Goal: Information Seeking & Learning: Learn about a topic

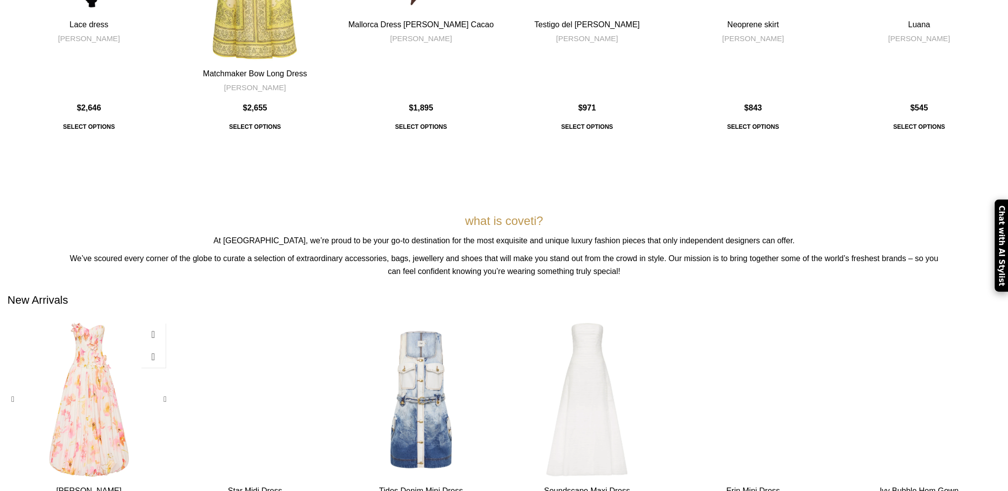
scroll to position [397, 0]
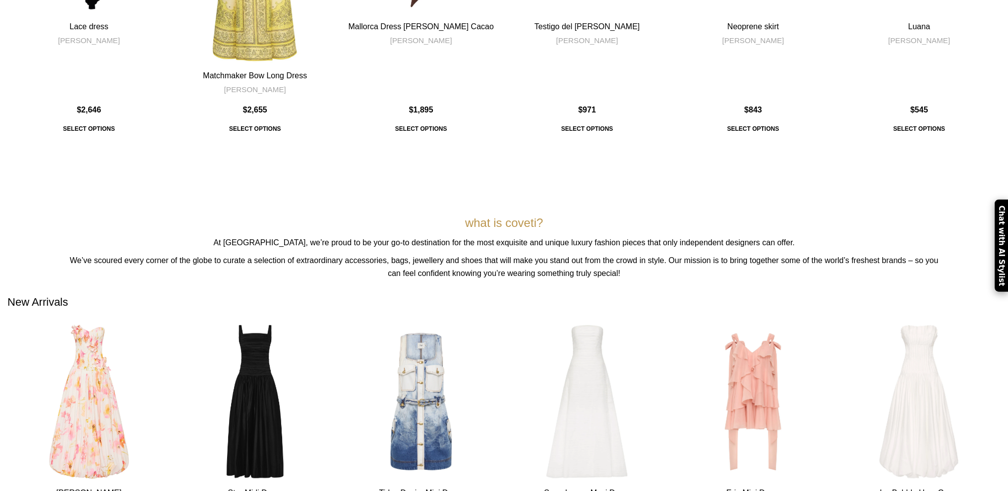
click at [68, 295] on span "New Arrivals" at bounding box center [37, 302] width 60 height 15
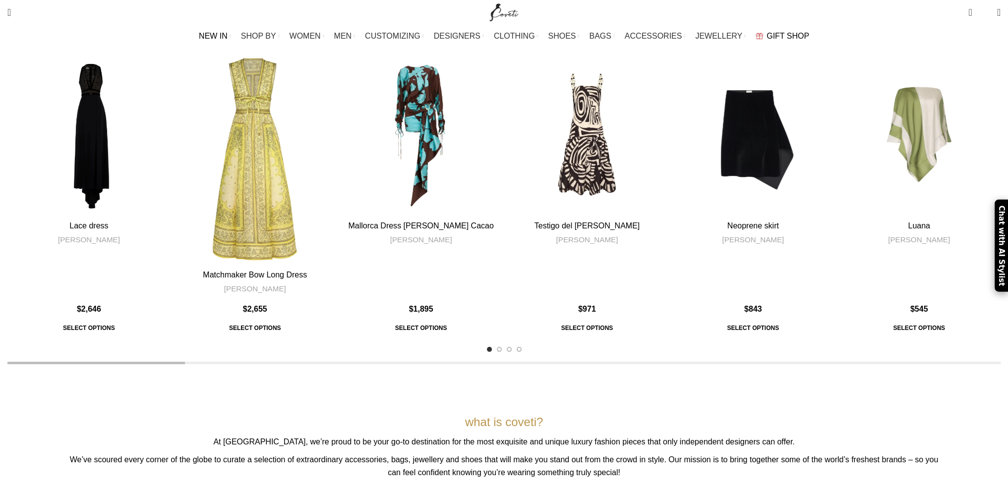
scroll to position [0, 0]
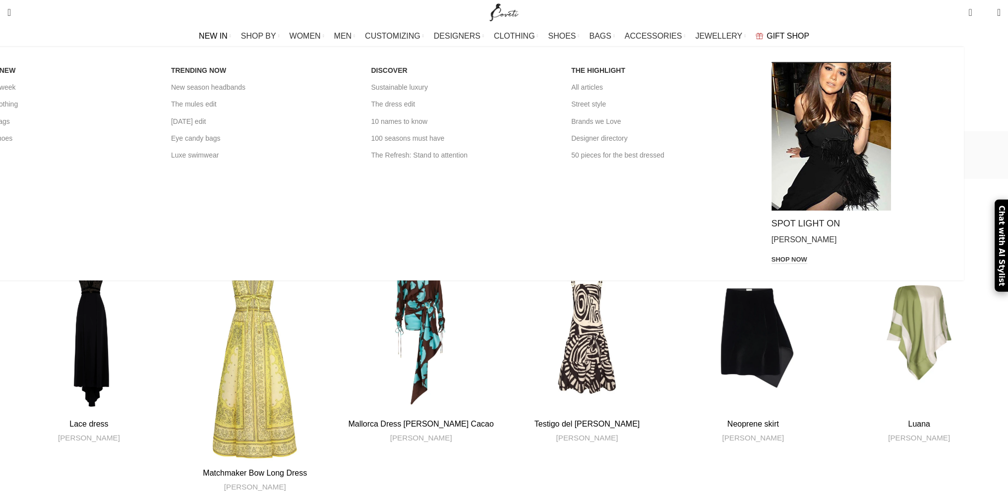
click at [228, 33] on span "NEW IN" at bounding box center [213, 35] width 29 height 9
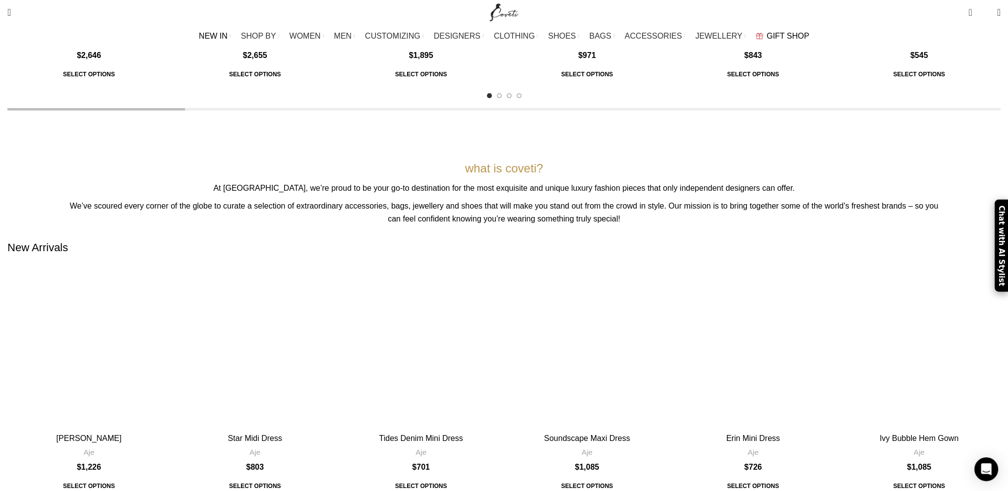
scroll to position [105, 0]
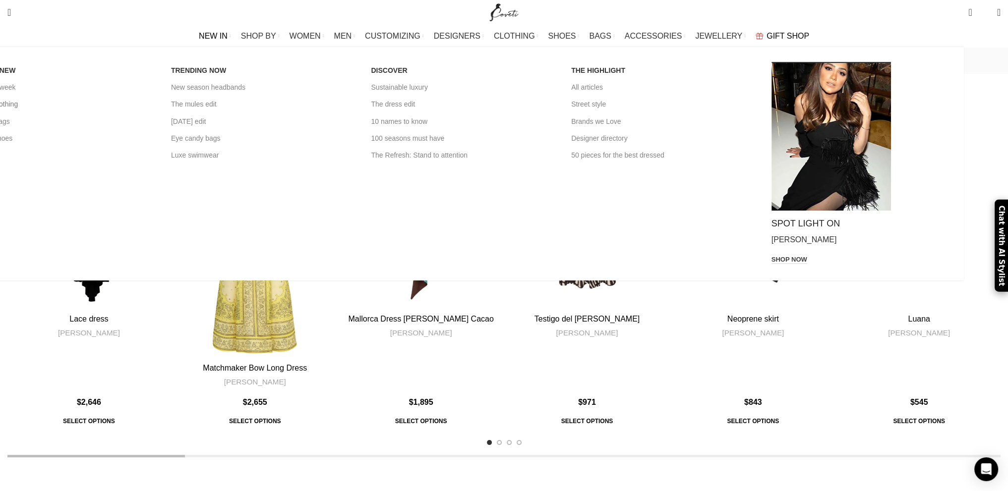
click at [156, 105] on link "New in clothing" at bounding box center [63, 104] width 185 height 17
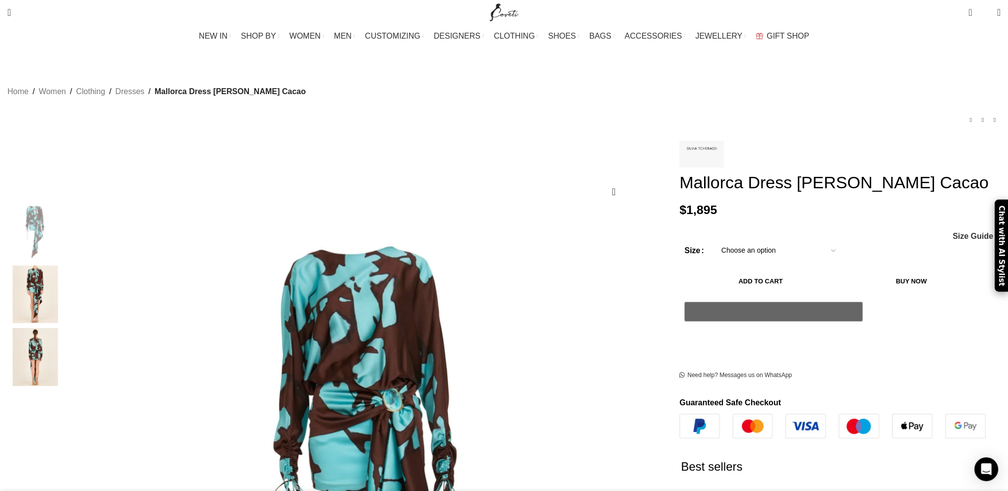
scroll to position [0, 1356]
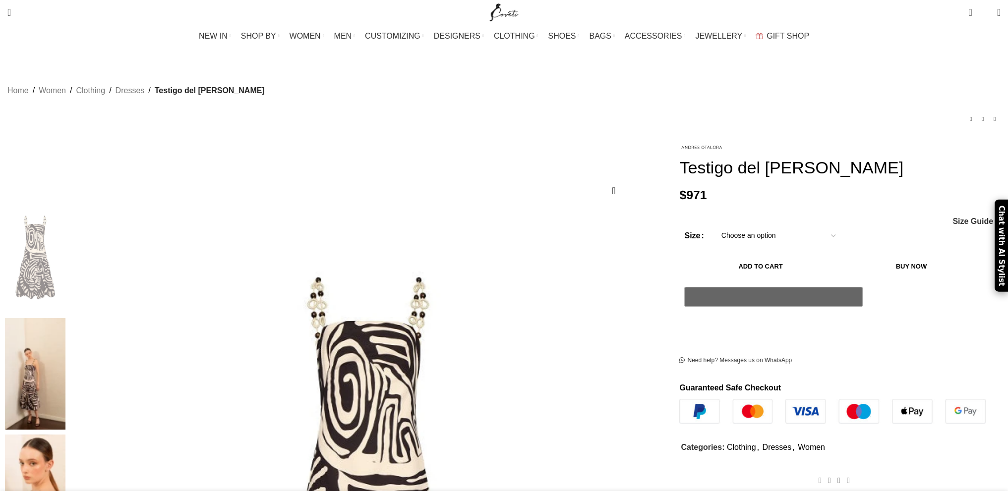
scroll to position [0, 104]
click at [679, 140] on link at bounding box center [701, 146] width 45 height 13
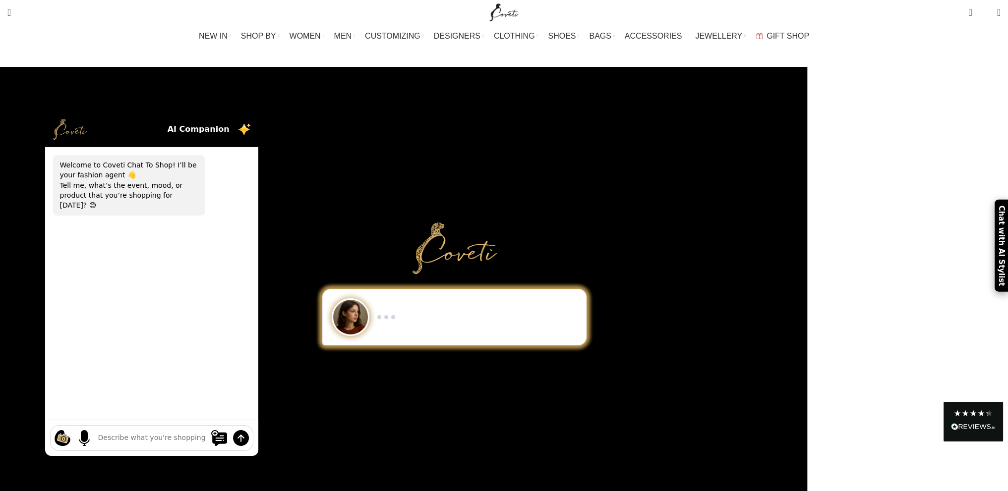
click at [321, 34] on span "WOMEN" at bounding box center [305, 35] width 31 height 9
click at [324, 31] on link "WOMEN" at bounding box center [307, 36] width 35 height 20
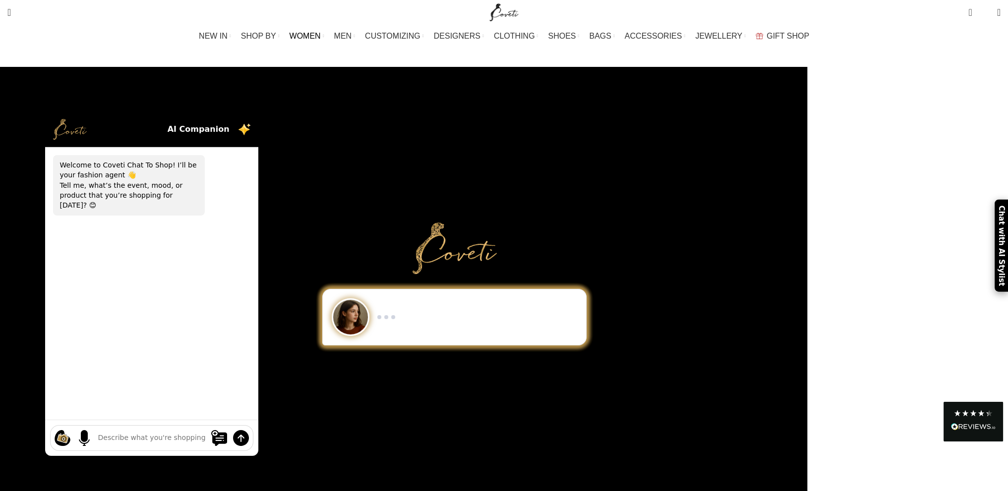
click at [324, 31] on link "WOMEN" at bounding box center [307, 36] width 35 height 20
click at [228, 35] on span "NEW IN" at bounding box center [213, 35] width 29 height 9
click at [321, 37] on span "WOMEN" at bounding box center [305, 35] width 31 height 9
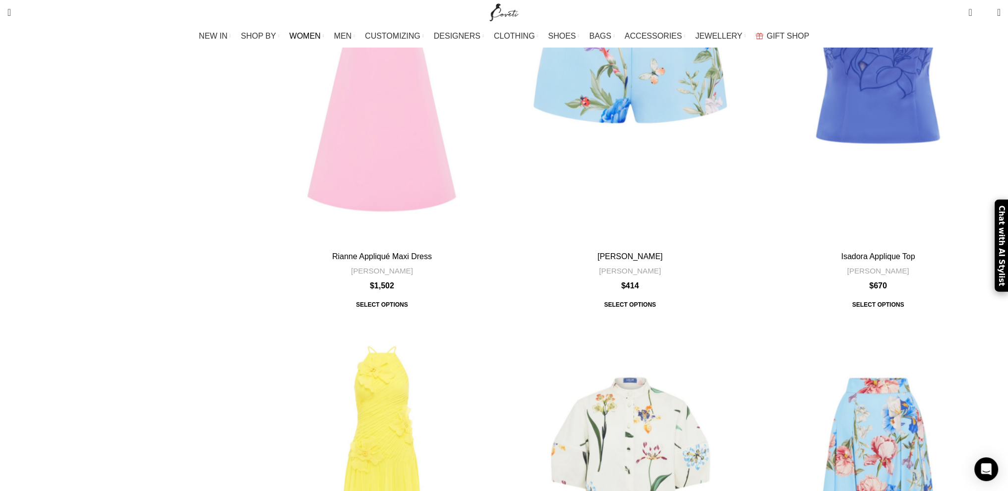
scroll to position [3619, 0]
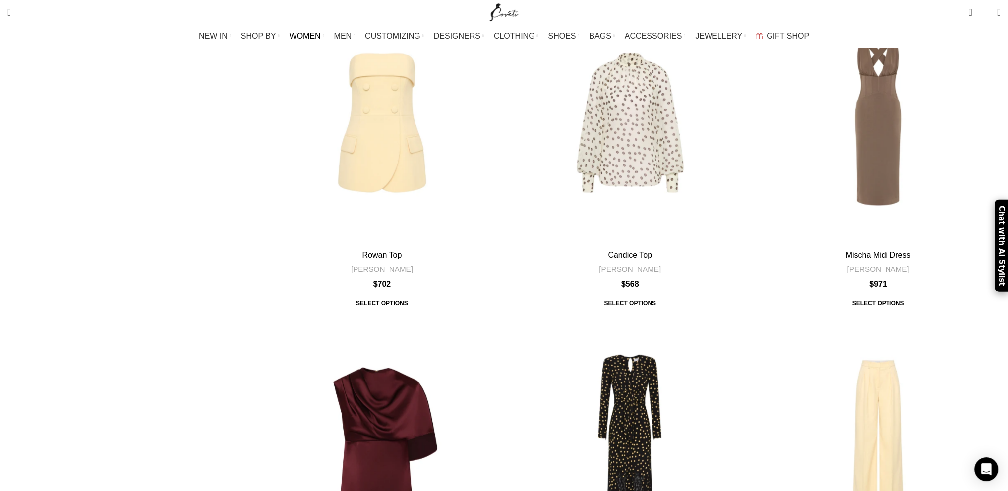
scroll to position [3018, 0]
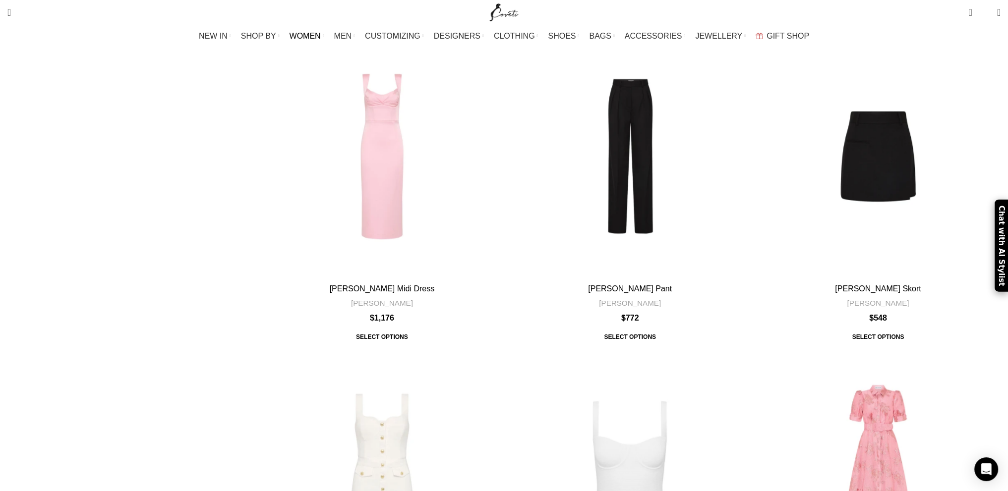
scroll to position [2919, 0]
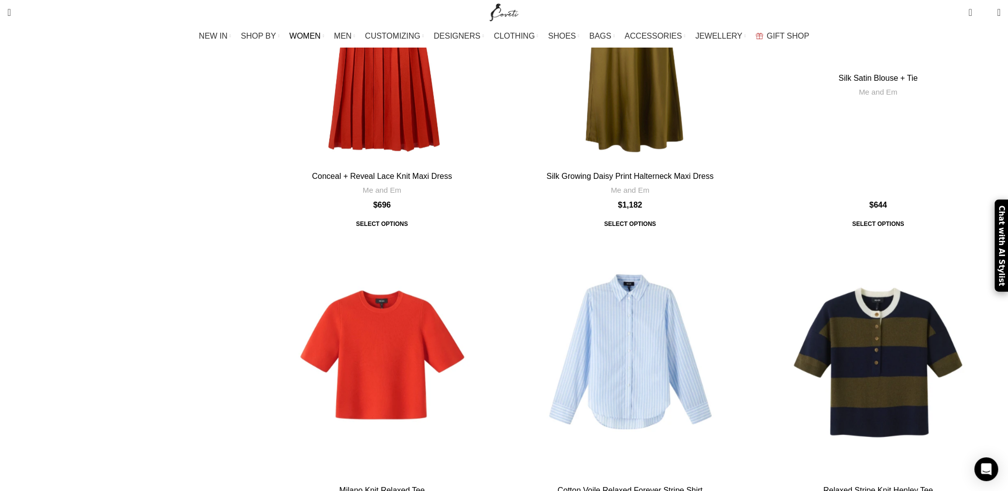
scroll to position [3619, 0]
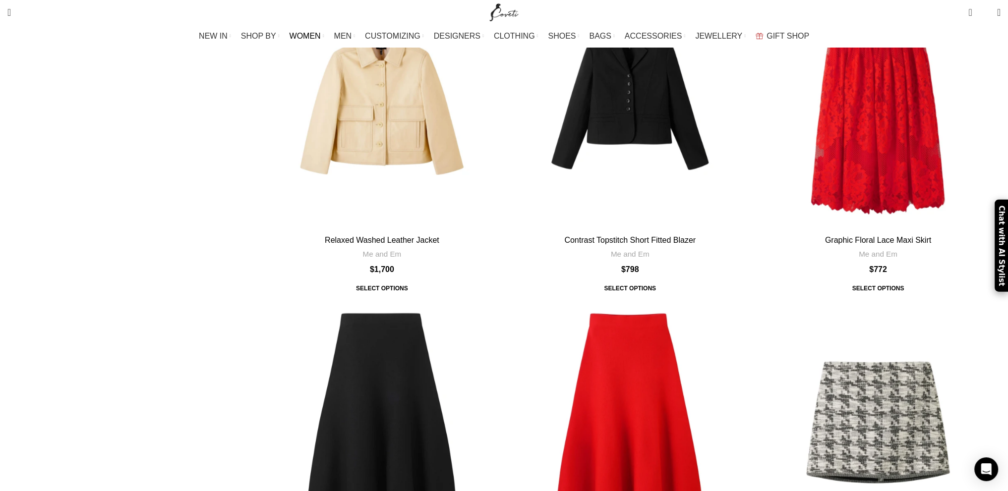
scroll to position [3619, 0]
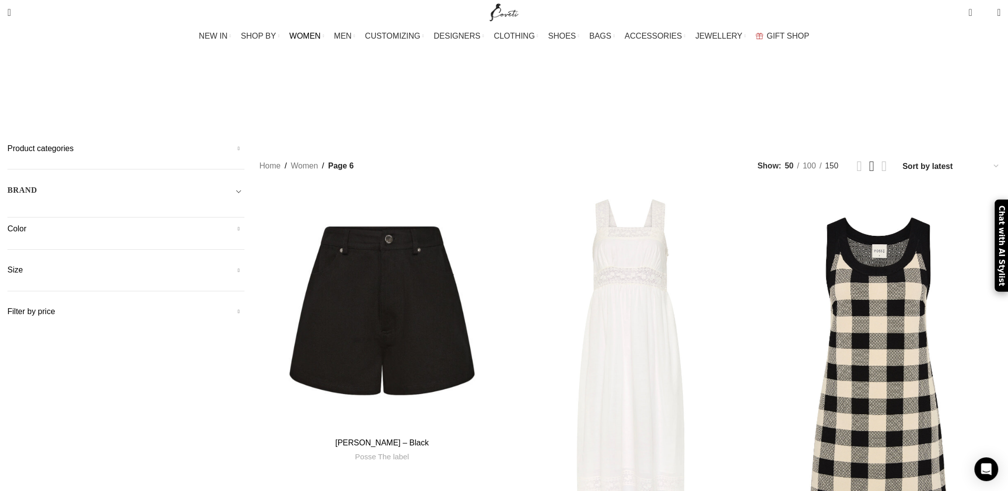
click at [822, 160] on link "150" at bounding box center [832, 166] width 20 height 13
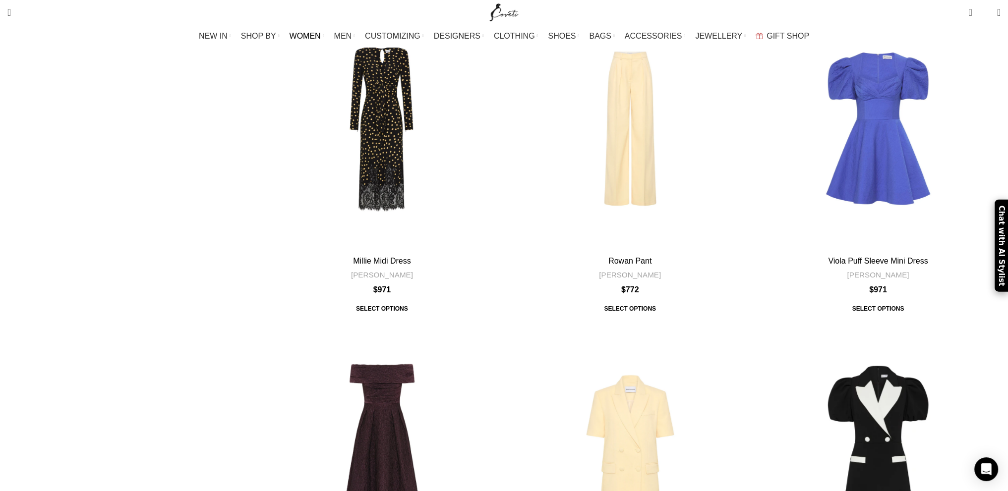
scroll to position [9785, 0]
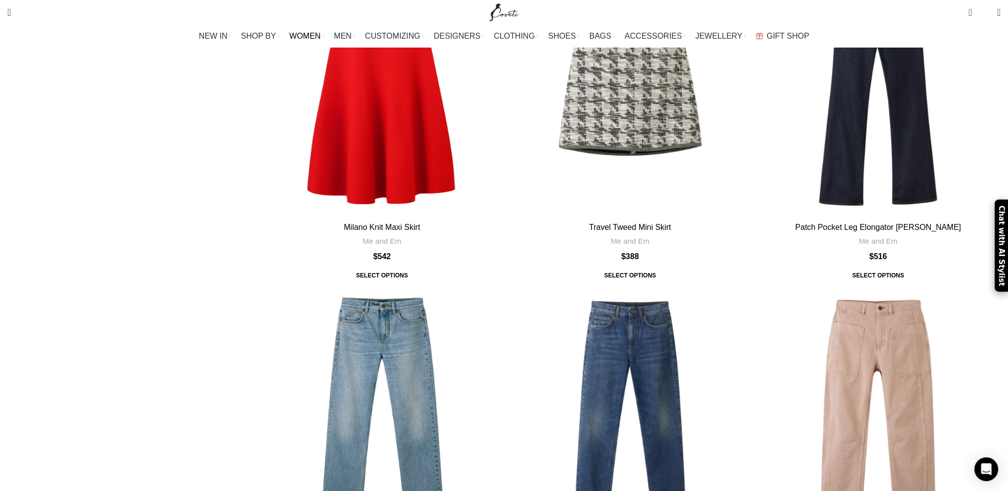
scroll to position [11369, 0]
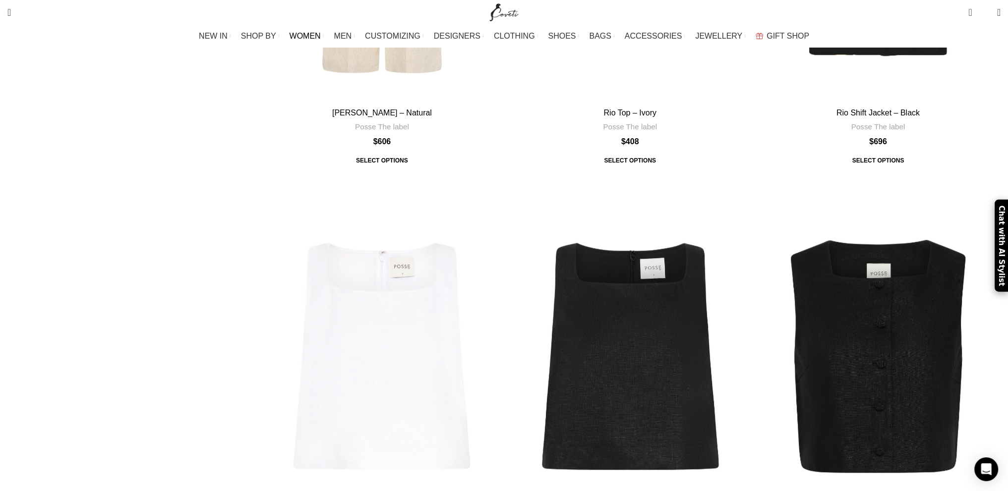
scroll to position [1438, 0]
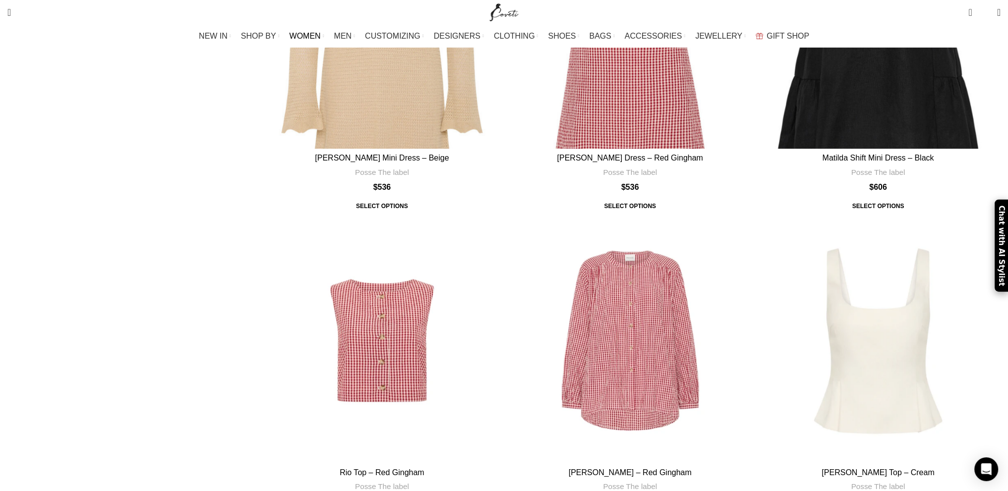
scroll to position [10957, 0]
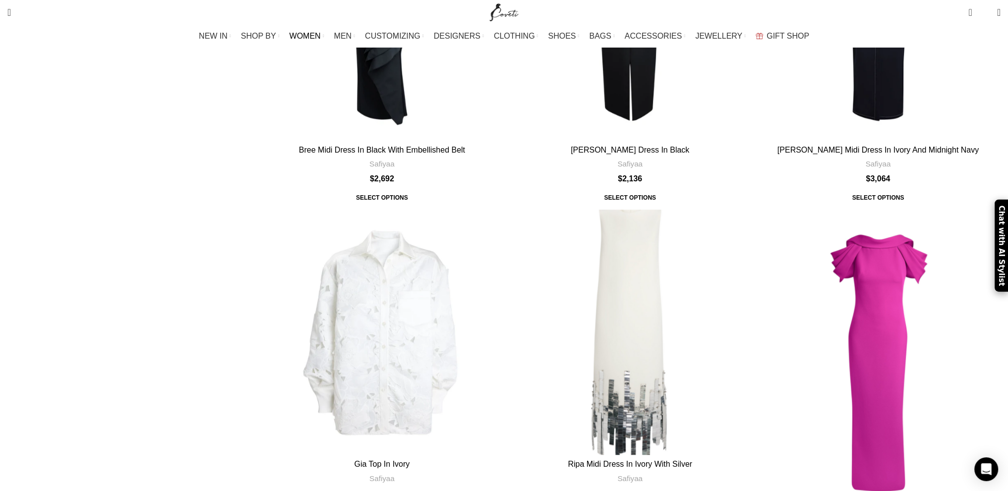
scroll to position [9954, 0]
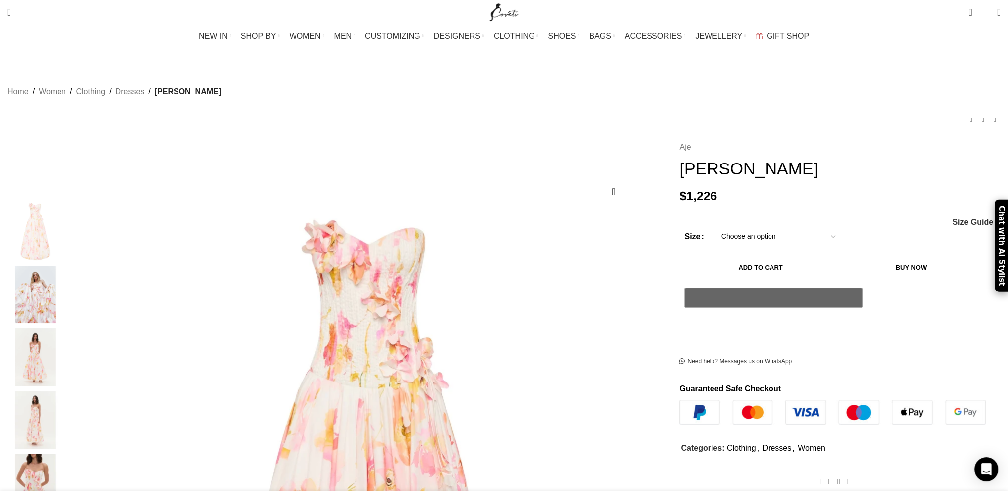
click at [679, 141] on link "Aje" at bounding box center [684, 147] width 11 height 13
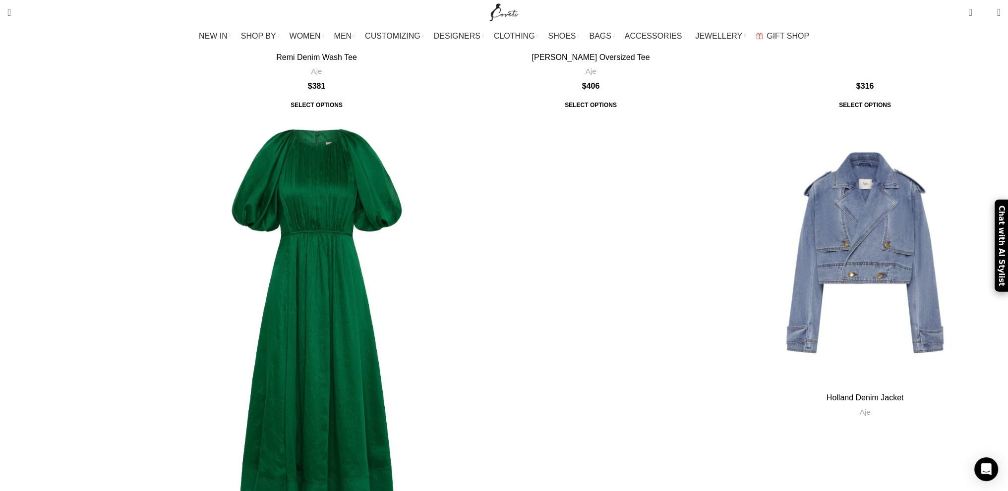
scroll to position [3520, 0]
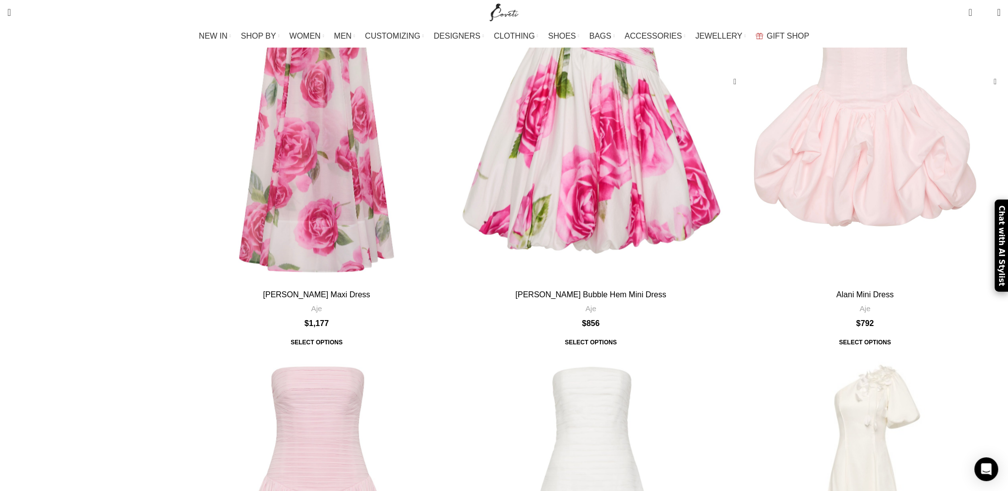
scroll to position [3768, 0]
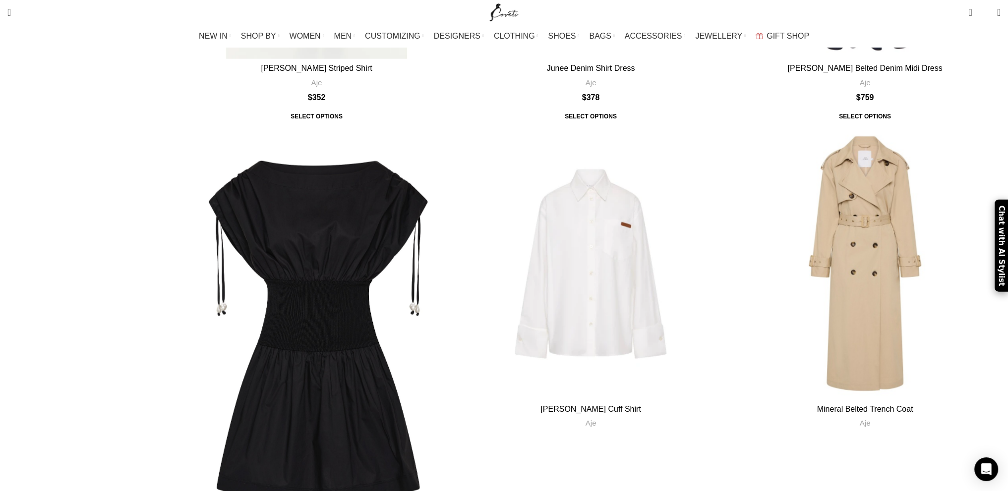
scroll to position [3521, 0]
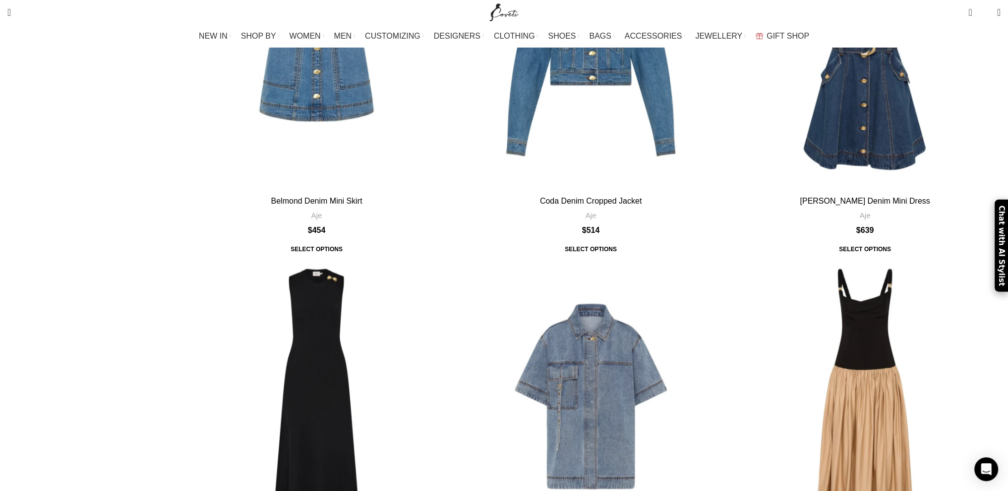
scroll to position [3060, 0]
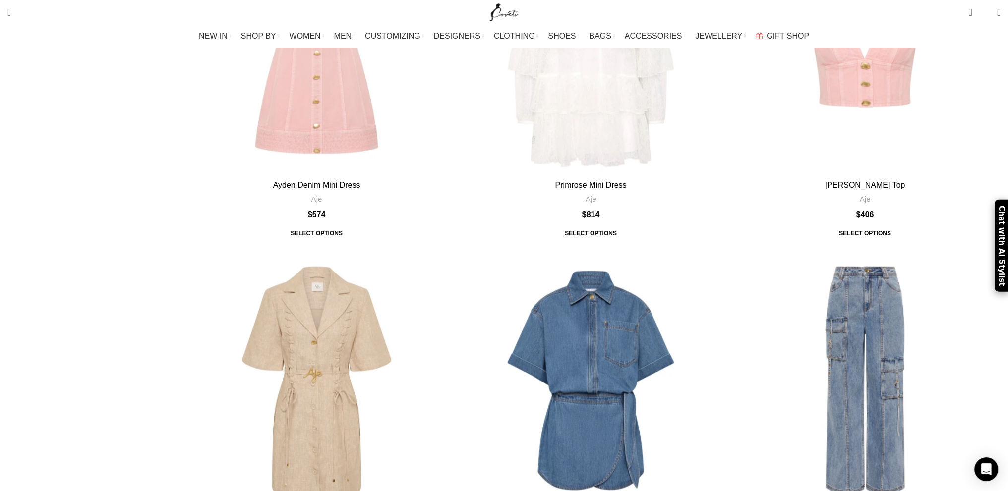
scroll to position [2968, 0]
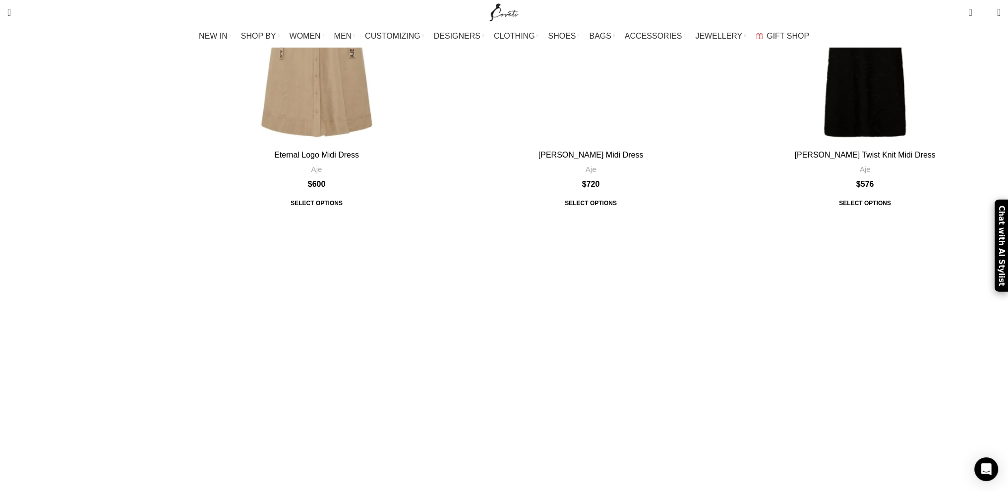
scroll to position [3619, 0]
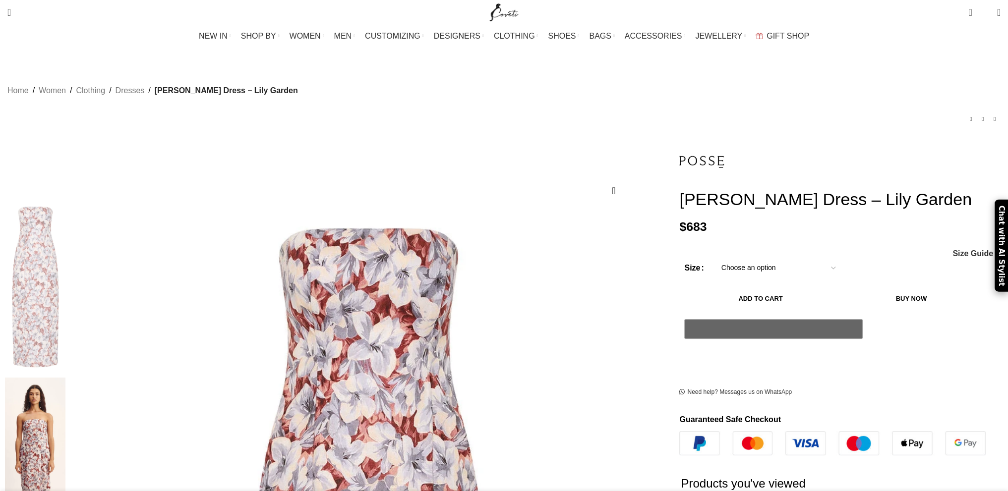
scroll to position [0, 104]
click at [679, 148] on img at bounding box center [701, 162] width 45 height 45
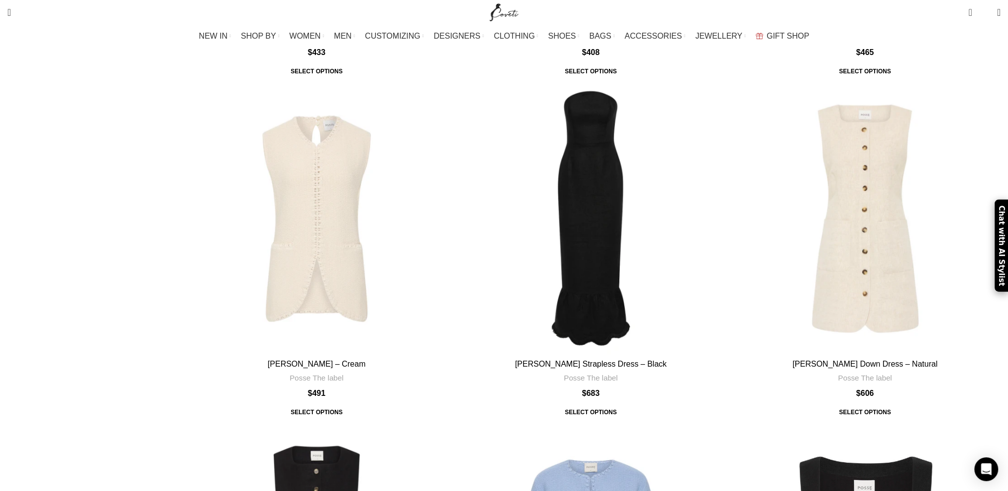
scroll to position [3768, 0]
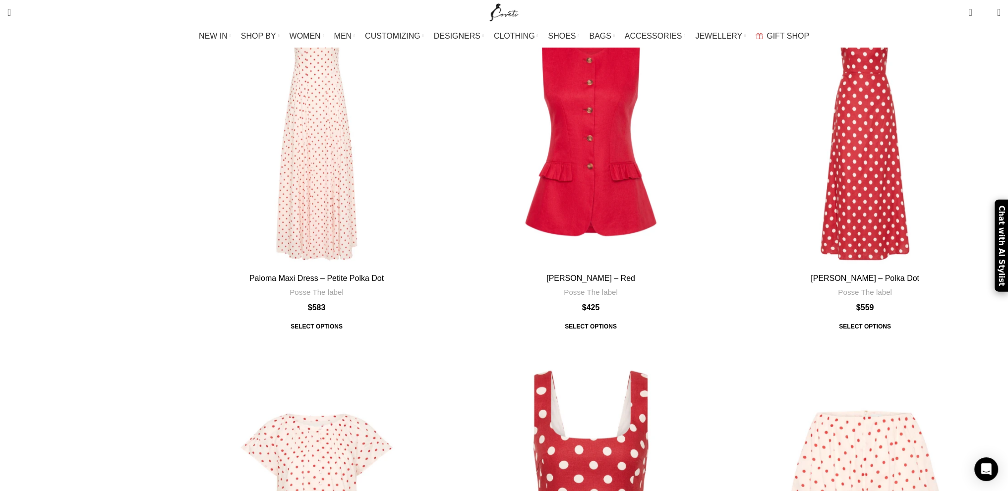
scroll to position [8726, 0]
